Goal: Information Seeking & Learning: Learn about a topic

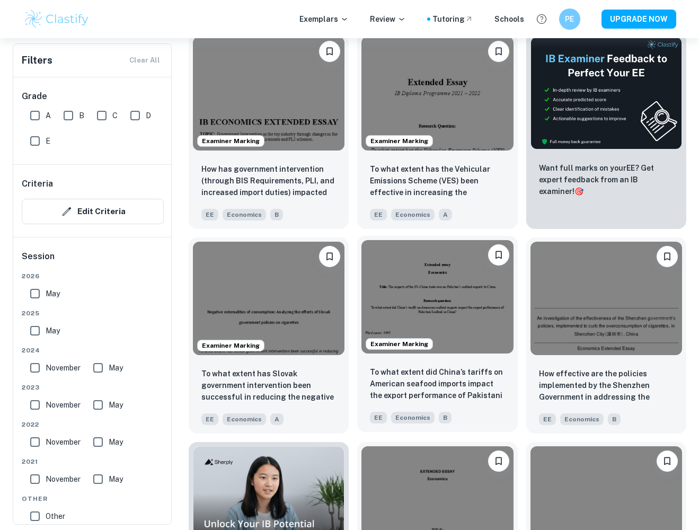
scroll to position [343, 0]
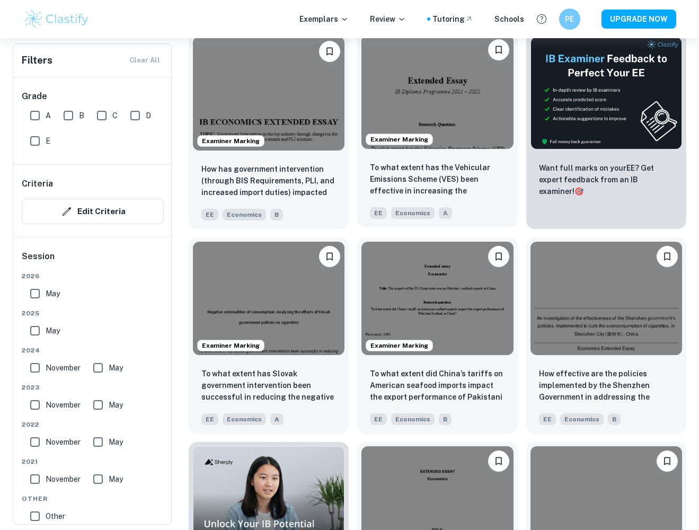
click at [456, 109] on img at bounding box center [437, 92] width 152 height 114
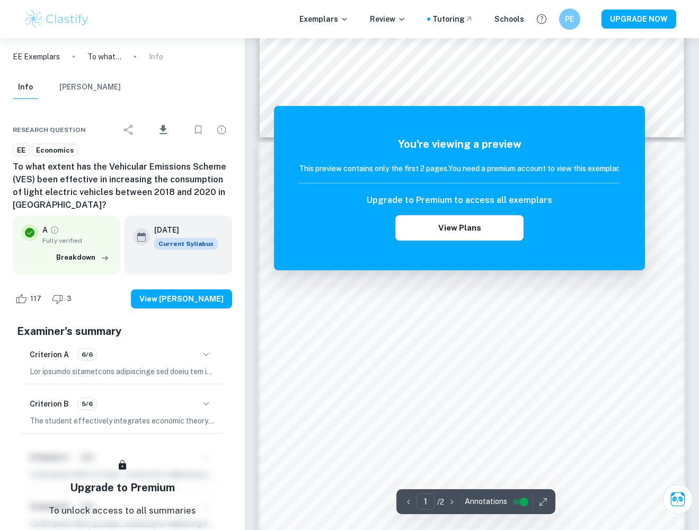
scroll to position [419, 0]
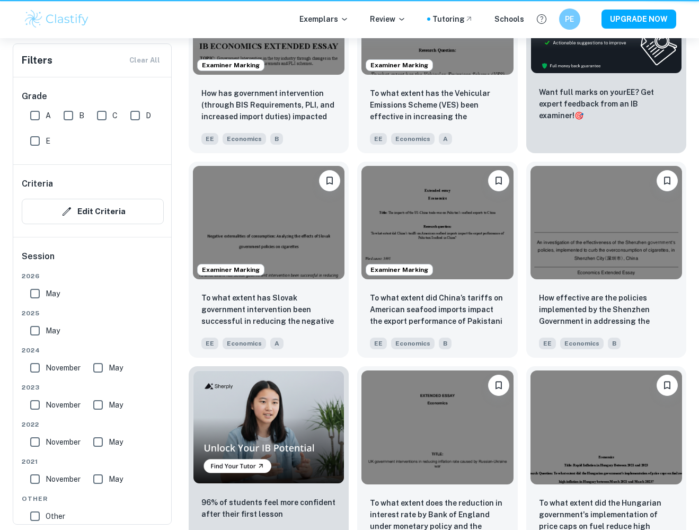
scroll to position [343, 0]
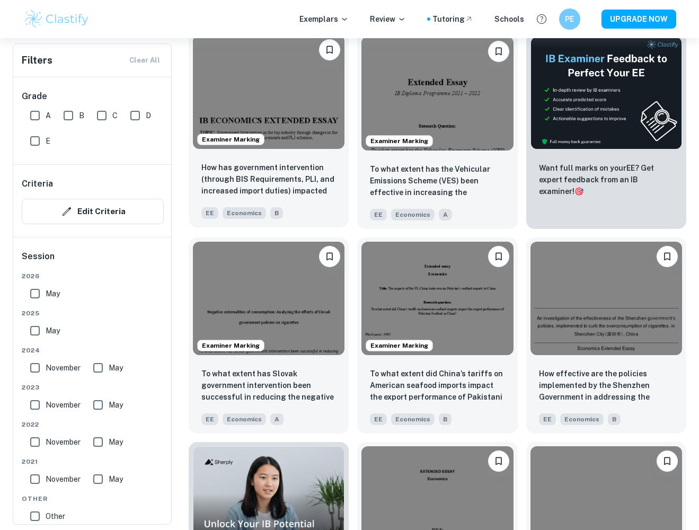
click at [270, 104] on img at bounding box center [269, 92] width 152 height 114
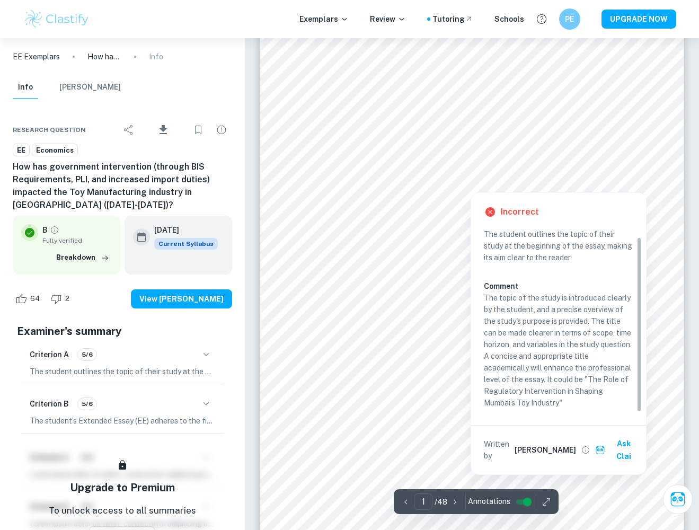
scroll to position [137, 0]
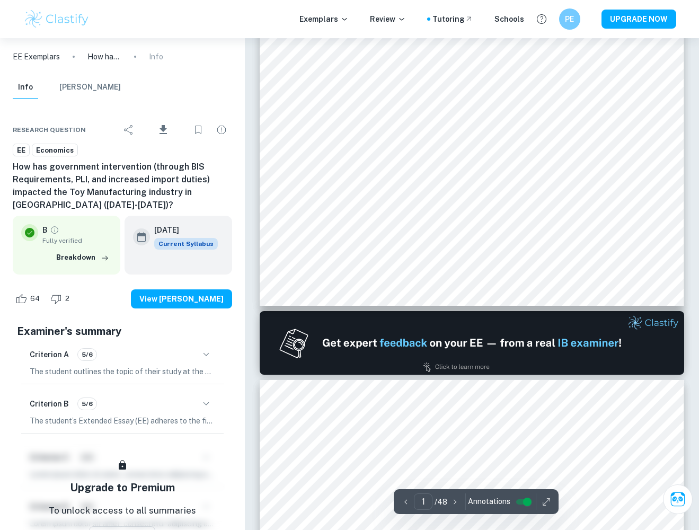
type input "2"
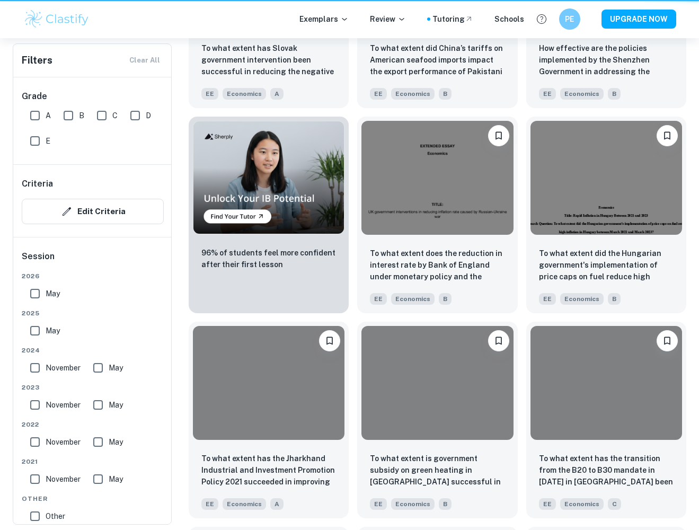
scroll to position [343, 0]
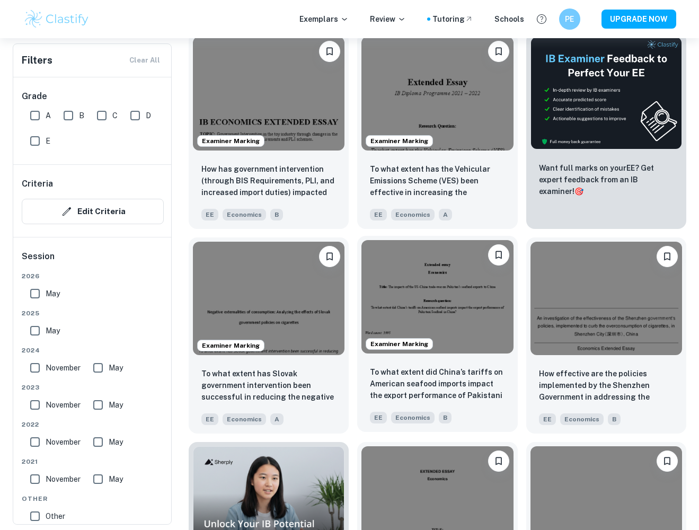
click at [467, 322] on img at bounding box center [437, 297] width 152 height 114
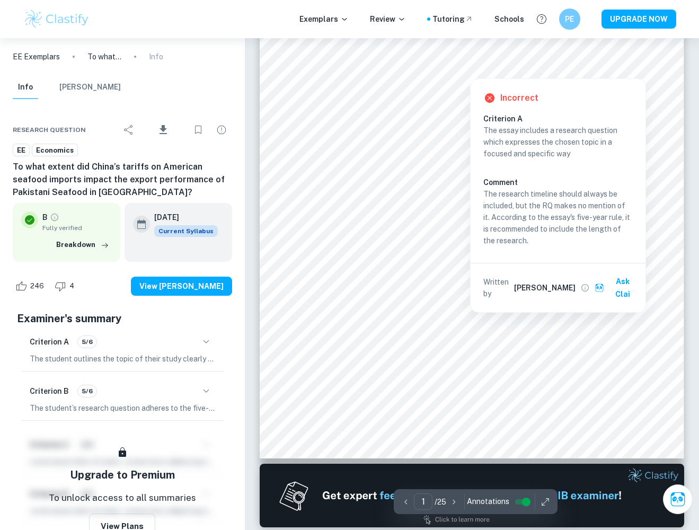
scroll to position [137, 0]
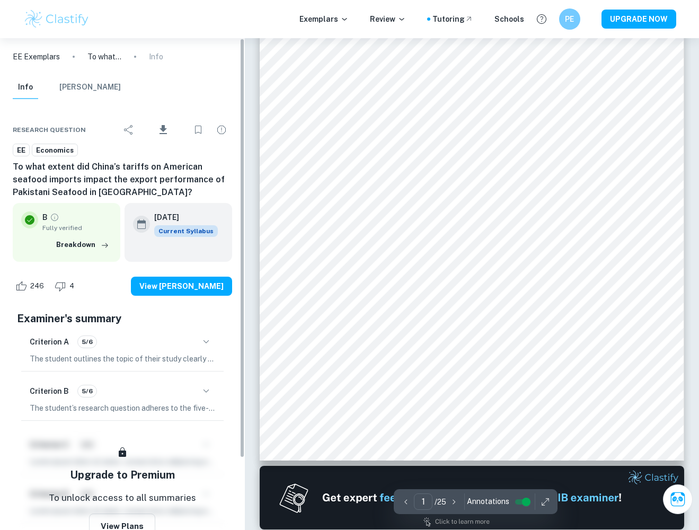
type input "2"
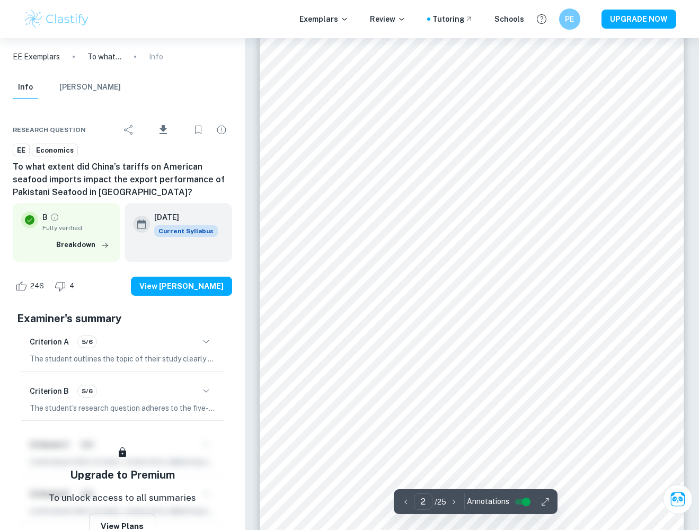
scroll to position [632, 0]
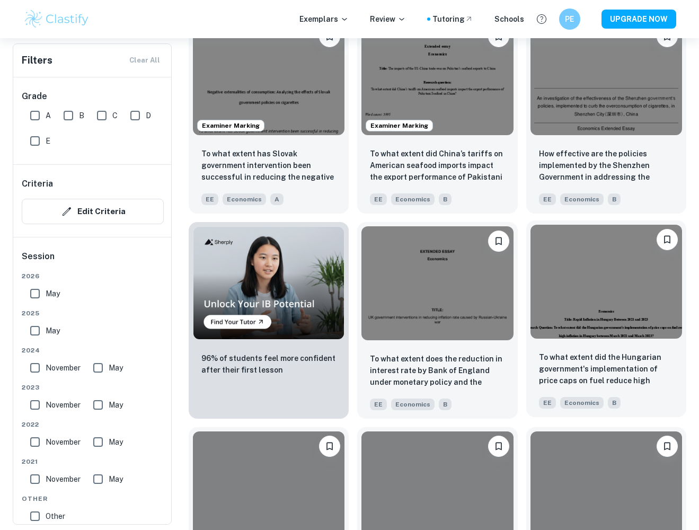
scroll to position [685, 0]
